Goal: Obtain resource: Obtain resource

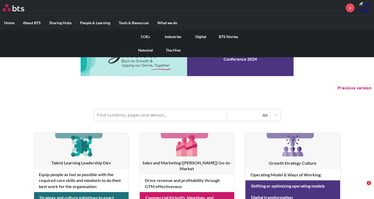
click at [141, 36] on link "COEs" at bounding box center [146, 37] width 28 height 14
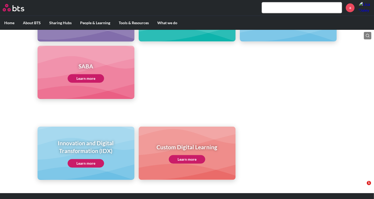
scroll to position [289, 0]
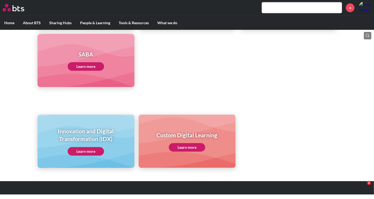
click at [98, 136] on h1 "Innovation and Digital Transformation (IDX)" at bounding box center [85, 135] width 89 height 16
click at [83, 151] on link "Learn more" at bounding box center [86, 151] width 36 height 9
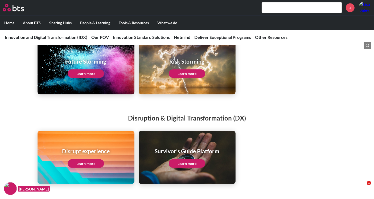
scroll to position [858, 0]
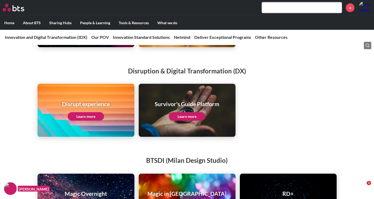
click at [93, 121] on link "Learn more" at bounding box center [86, 116] width 36 height 9
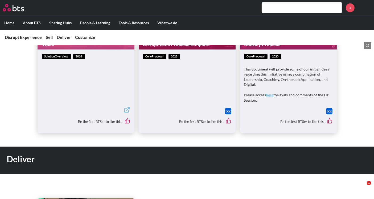
scroll to position [233, 0]
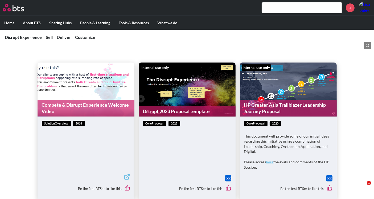
click at [160, 113] on link "Disrupt 2023 Proposal template" at bounding box center [187, 111] width 97 height 10
